Goal: Check status: Check status

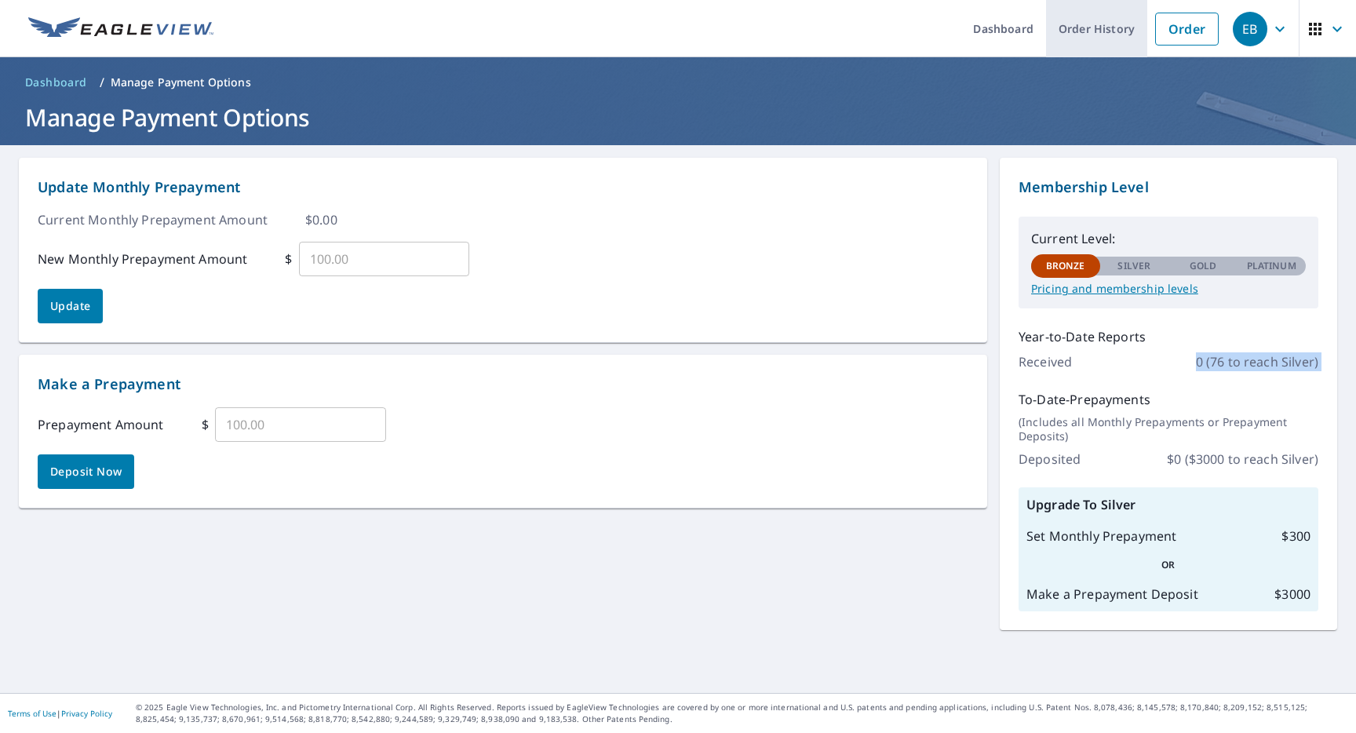
click at [1070, 24] on link "Order History" at bounding box center [1096, 28] width 101 height 57
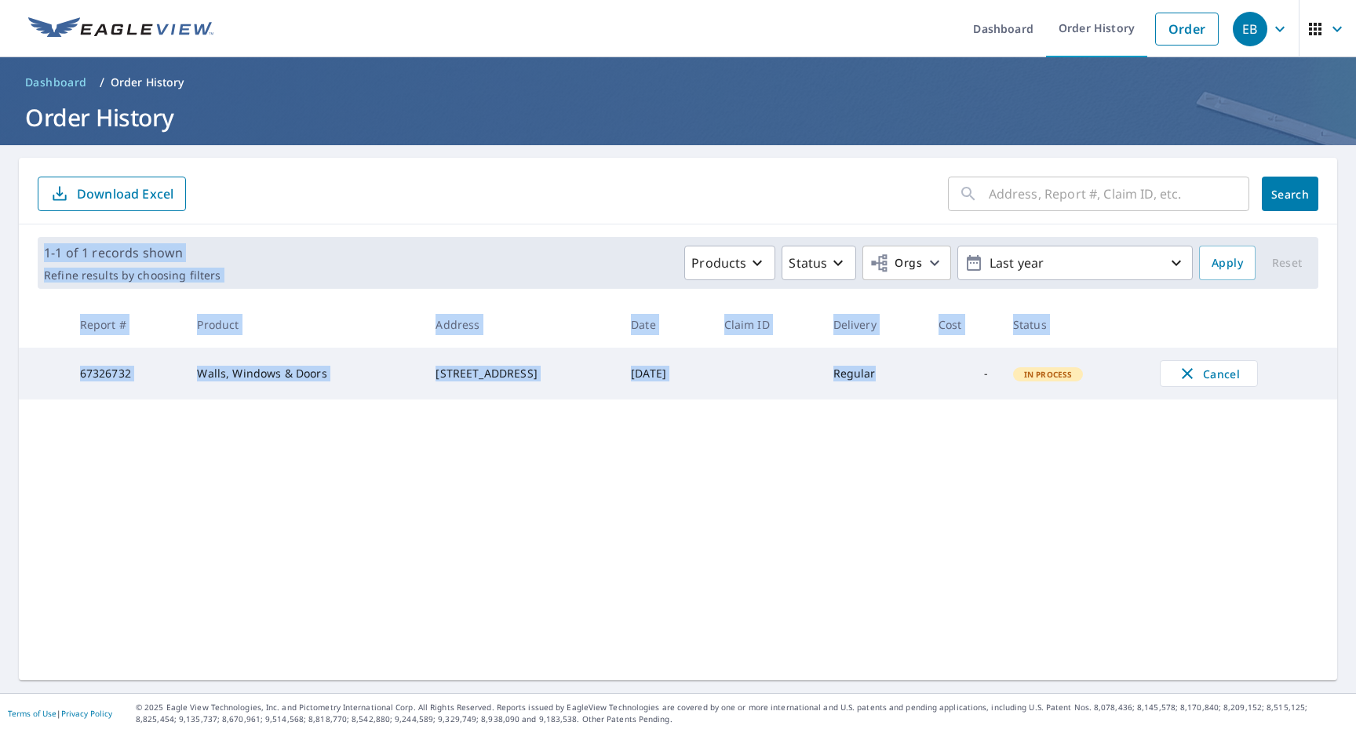
drag, startPoint x: 866, startPoint y: 291, endPoint x: 827, endPoint y: 389, distance: 105.6
click at [827, 388] on div "​ Search Download Excel 1-1 of 1 records shown Refine results by choosing filte…" at bounding box center [678, 419] width 1318 height 523
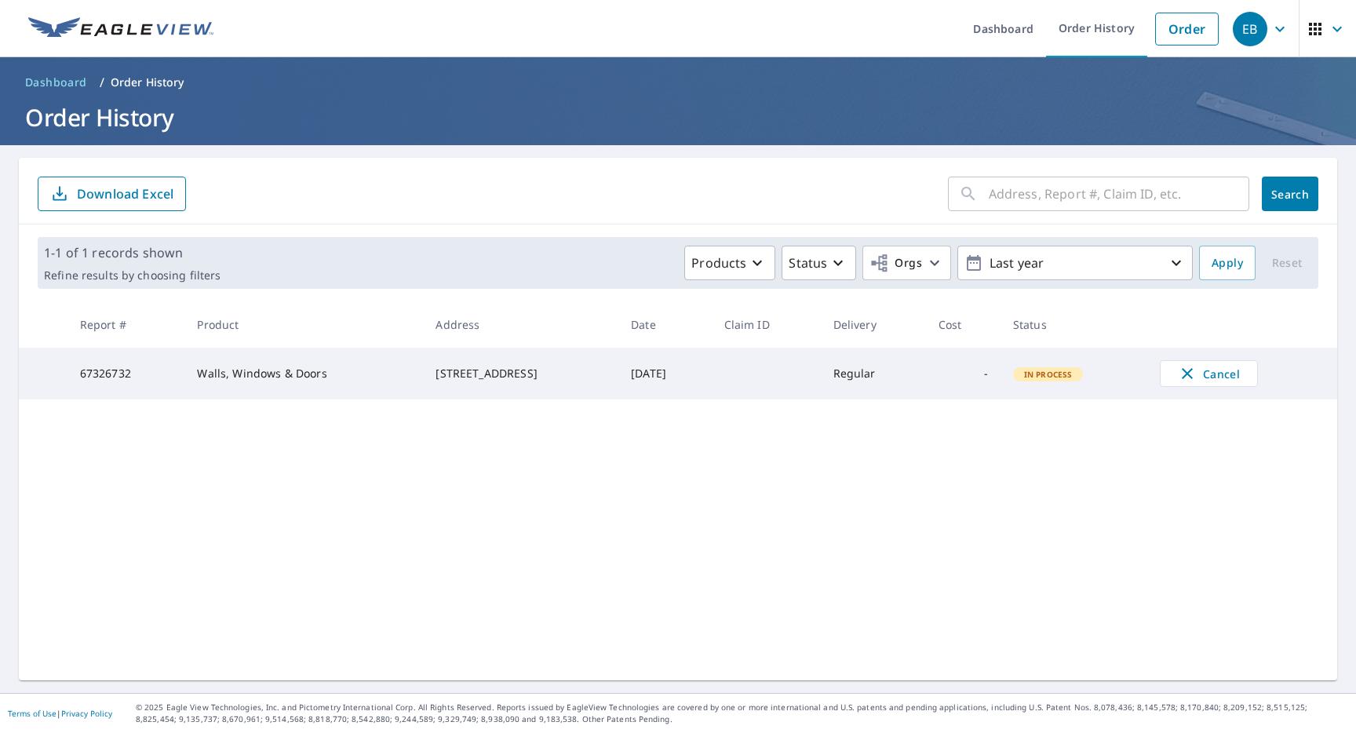
click at [810, 425] on div "​ Search Download Excel 1-1 of 1 records shown Refine results by choosing filte…" at bounding box center [678, 419] width 1318 height 523
